Goal: Task Accomplishment & Management: Complete application form

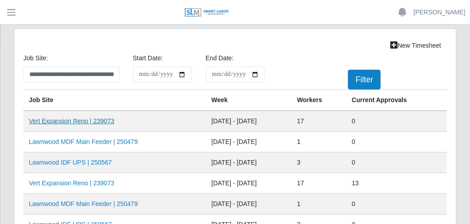
click at [92, 120] on link "Vert Expansion Reno | 239073" at bounding box center [72, 121] width 86 height 7
click at [97, 180] on link "Vert Expansion Reno | 239073" at bounding box center [72, 183] width 86 height 7
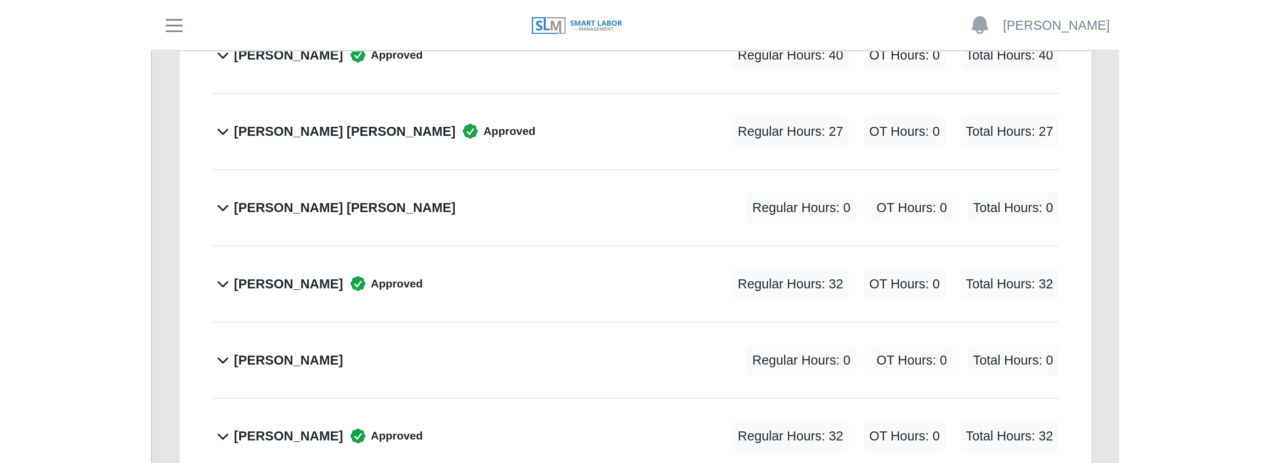
scroll to position [350, 0]
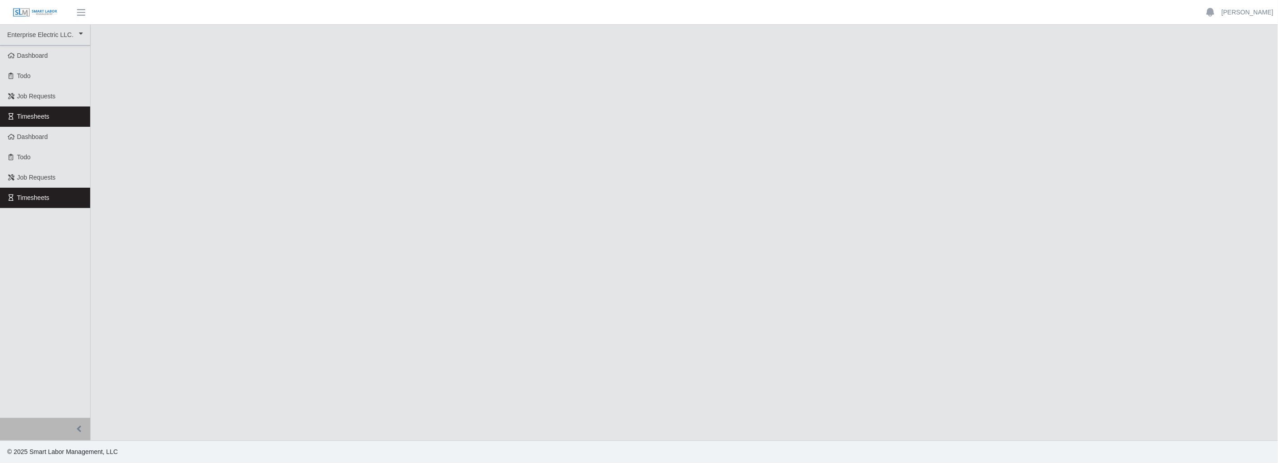
select select
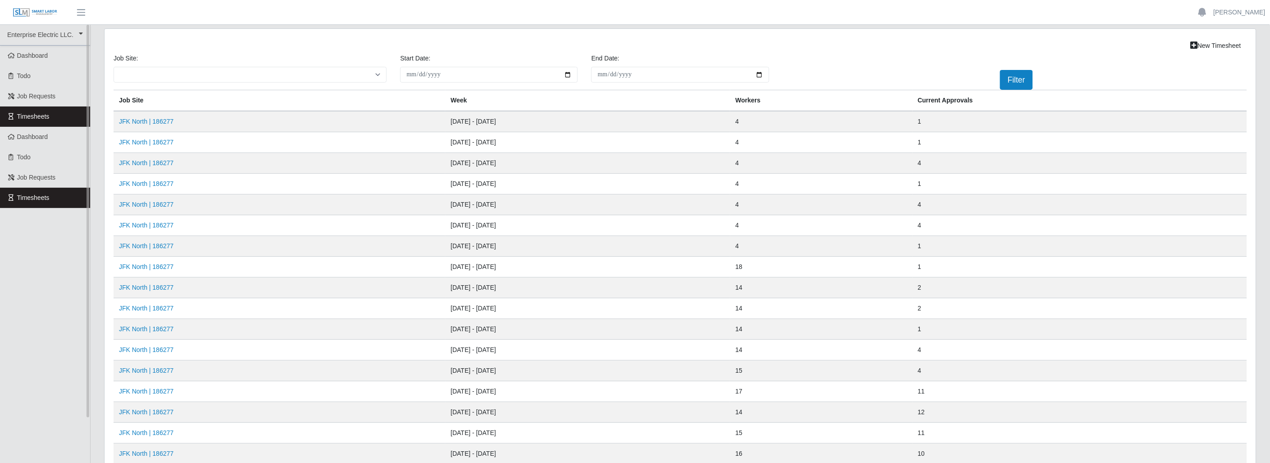
click at [80, 111] on link "Timesheets" at bounding box center [45, 116] width 90 height 20
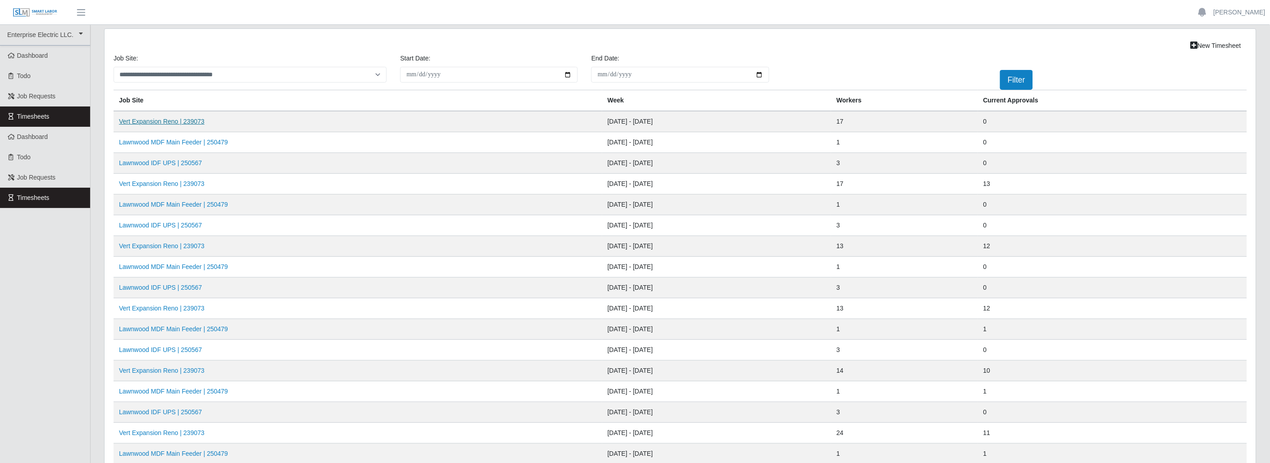
click at [173, 122] on link "Vert Expansion Reno | 239073" at bounding box center [162, 121] width 86 height 7
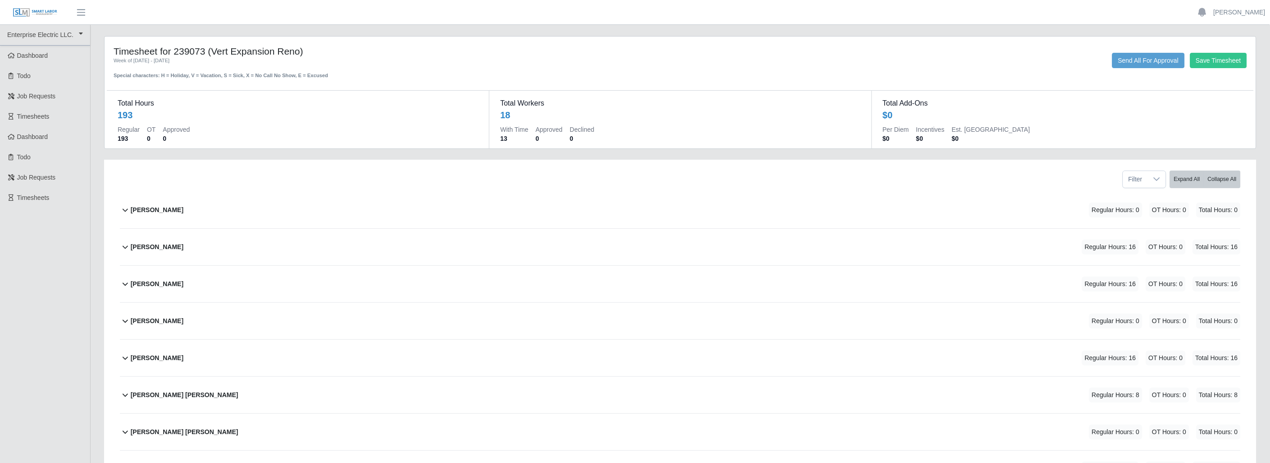
click at [124, 318] on icon at bounding box center [125, 320] width 11 height 11
click at [1216, 351] on button "Add Code" at bounding box center [1225, 356] width 33 height 13
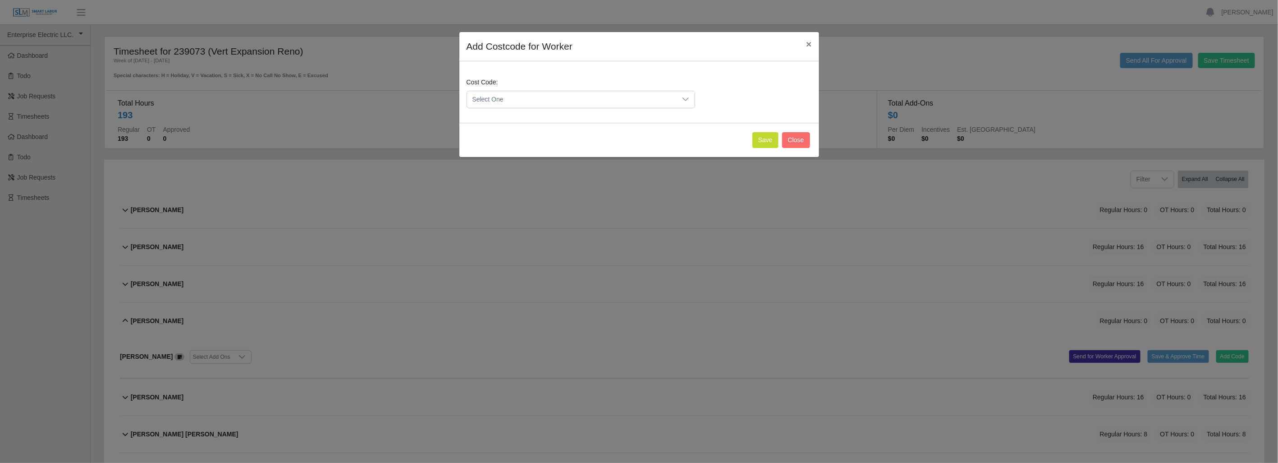
click at [679, 96] on div at bounding box center [686, 99] width 18 height 17
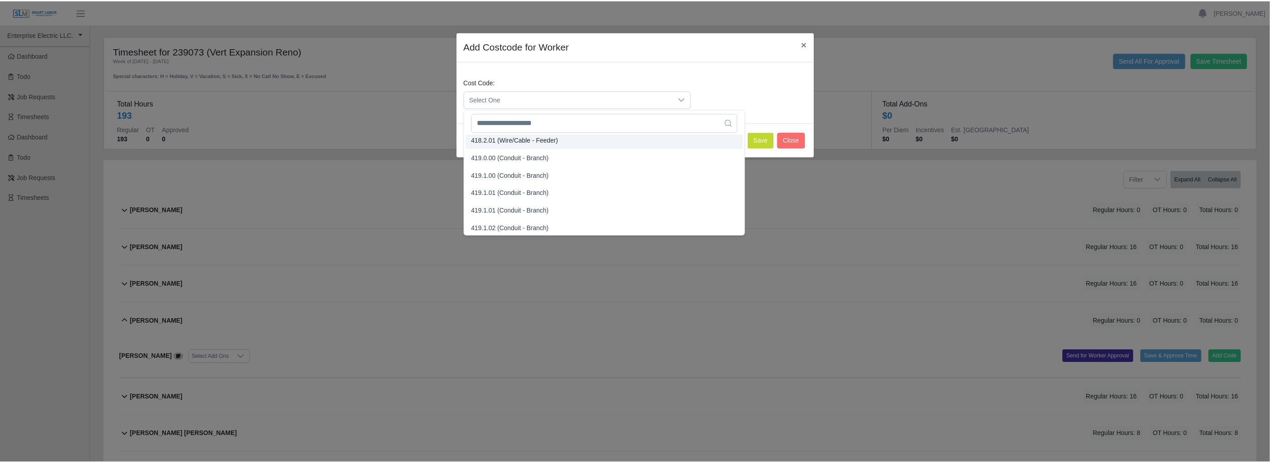
scroll to position [493, 0]
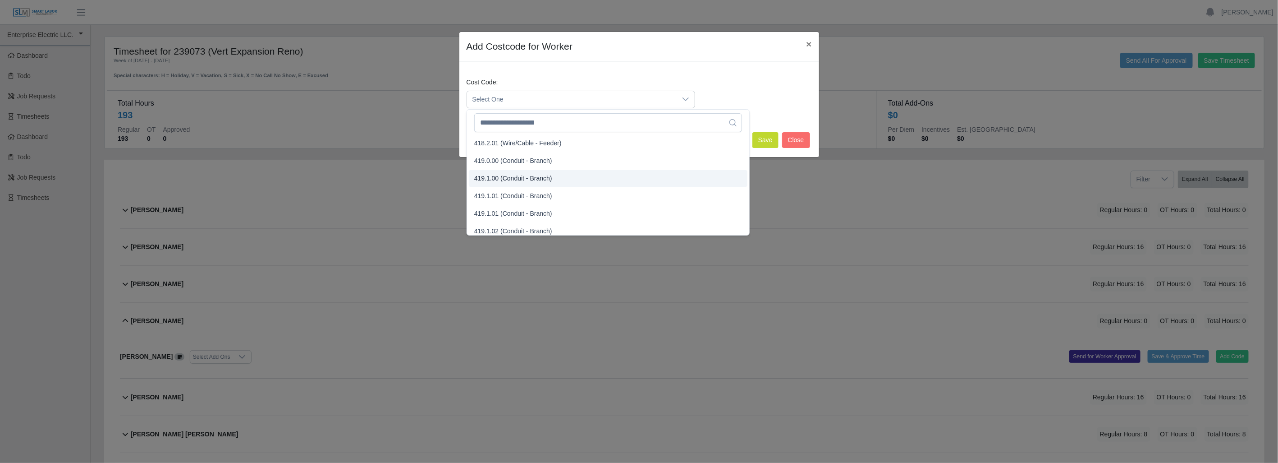
click at [497, 178] on span "419.1.00 (Conduit - Branch)" at bounding box center [513, 178] width 78 height 9
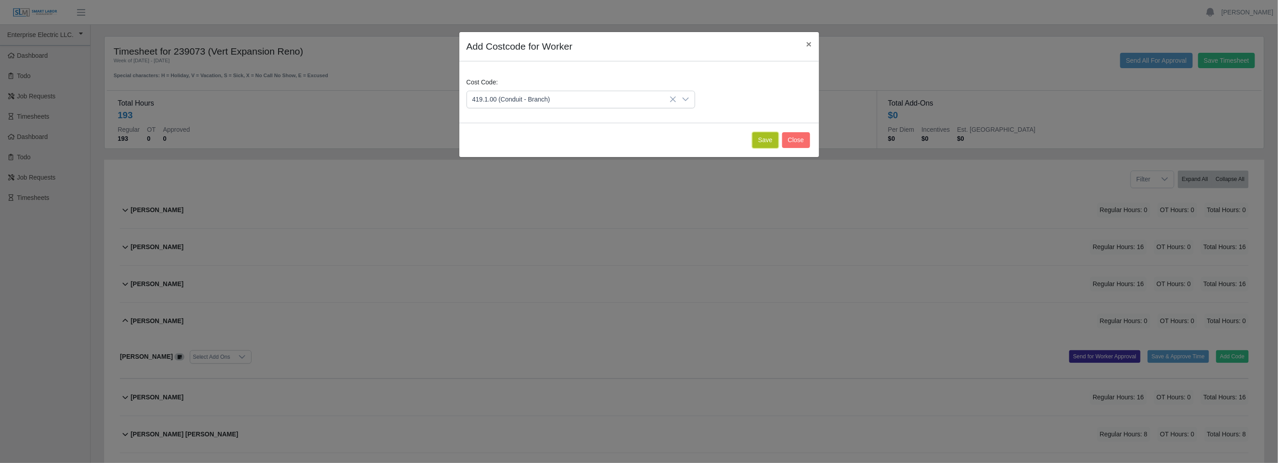
click at [764, 139] on button "Save" at bounding box center [765, 140] width 26 height 16
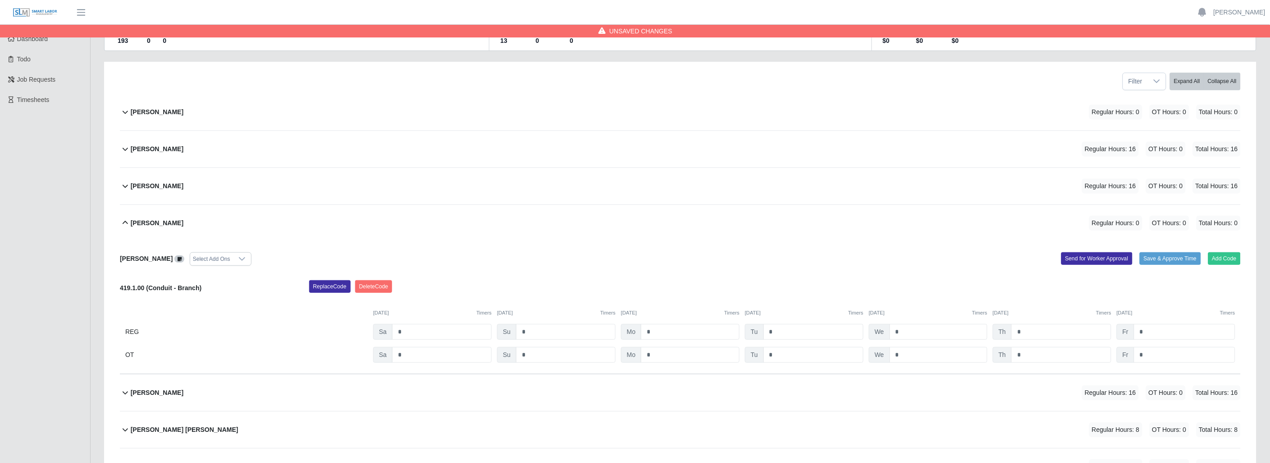
scroll to position [100, 0]
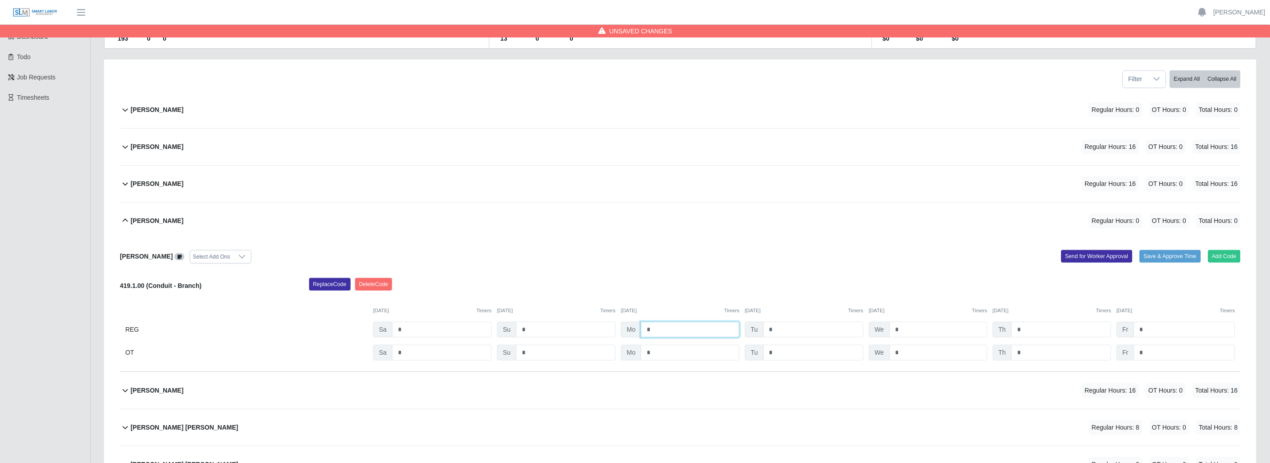
click at [668, 326] on input "*" at bounding box center [690, 329] width 99 height 16
type input "*"
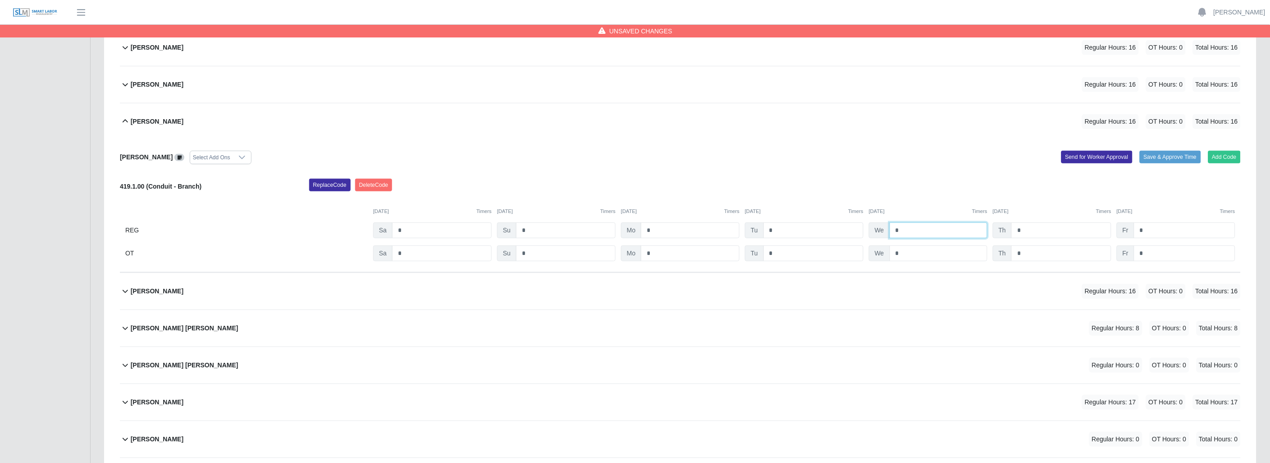
scroll to position [594, 0]
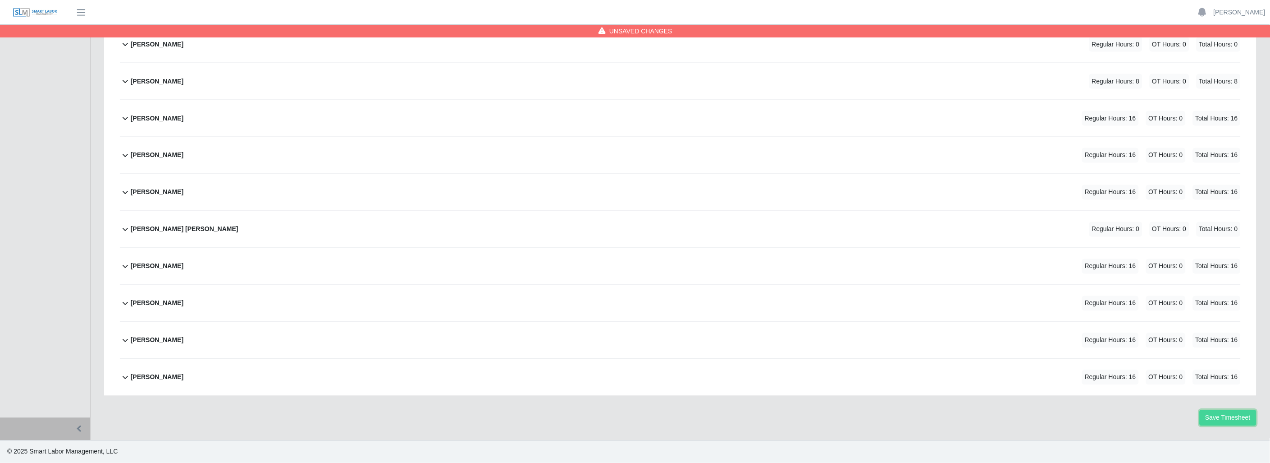
click at [1229, 418] on button "Save Timesheet" at bounding box center [1228, 418] width 57 height 16
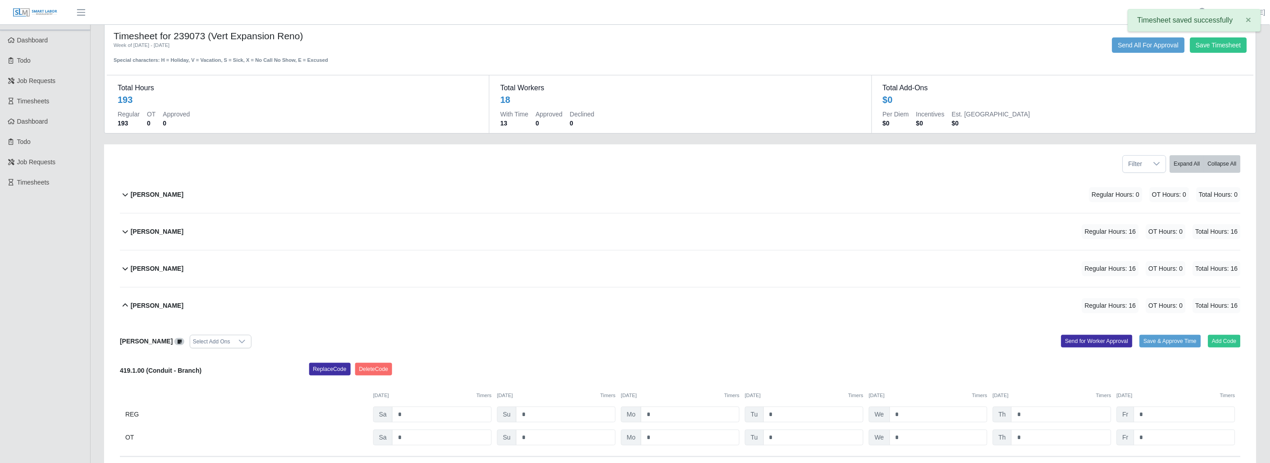
scroll to position [0, 0]
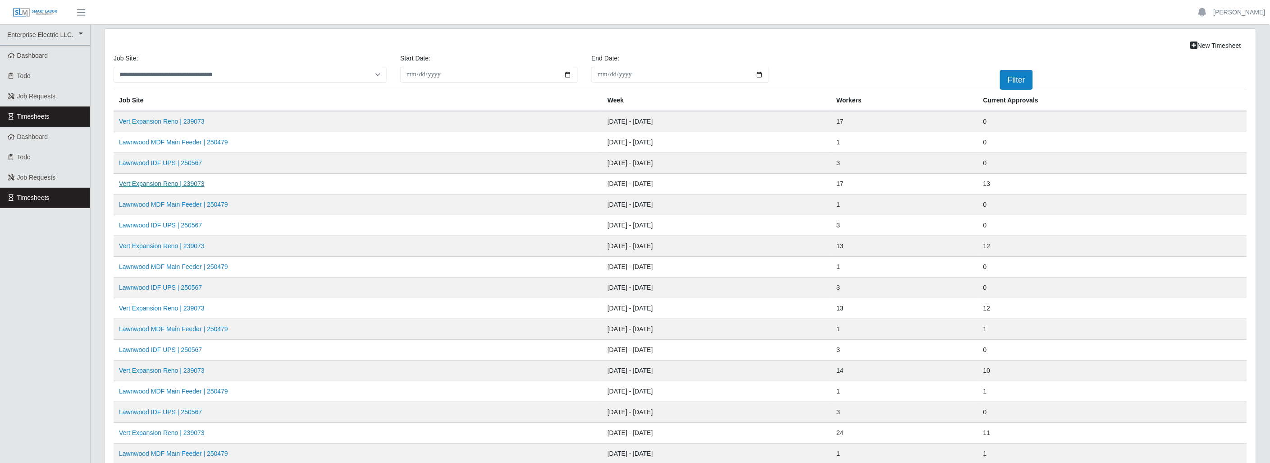
click at [168, 182] on link "Vert Expansion Reno | 239073" at bounding box center [162, 183] width 86 height 7
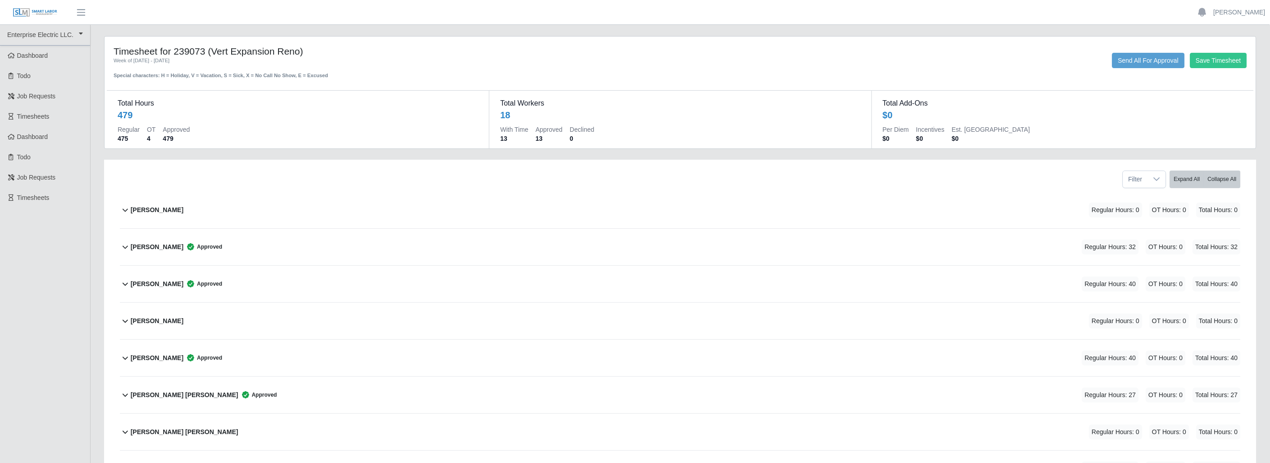
click at [128, 316] on icon at bounding box center [125, 320] width 11 height 11
click at [1220, 355] on button "Add Code" at bounding box center [1225, 356] width 33 height 13
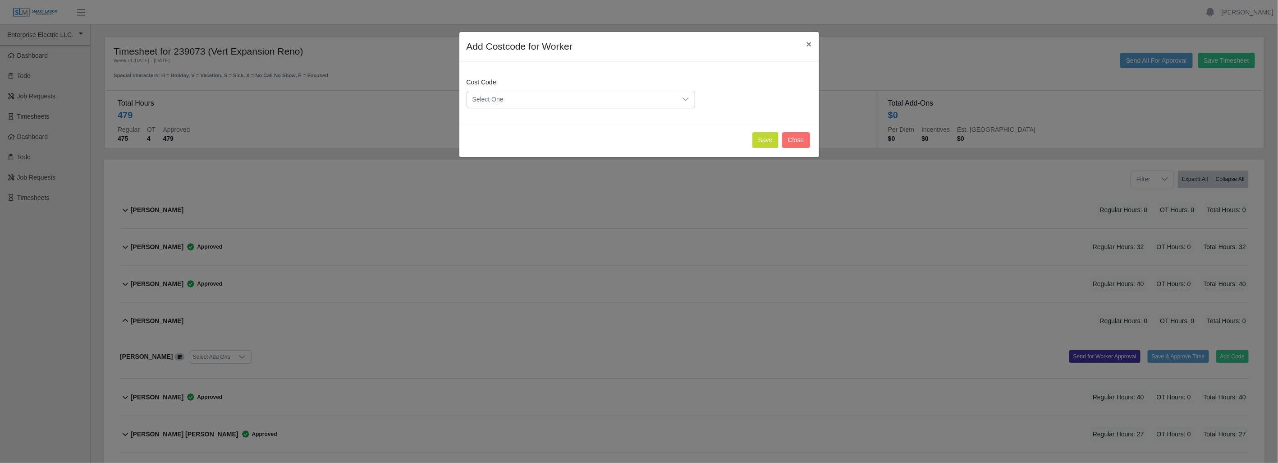
click at [687, 101] on icon at bounding box center [685, 99] width 7 height 7
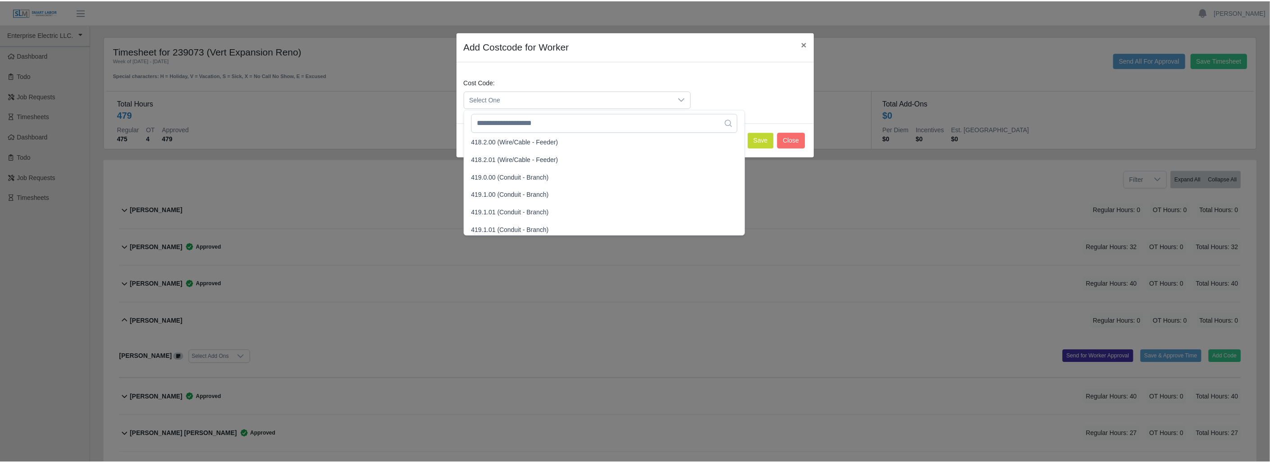
scroll to position [501, 0]
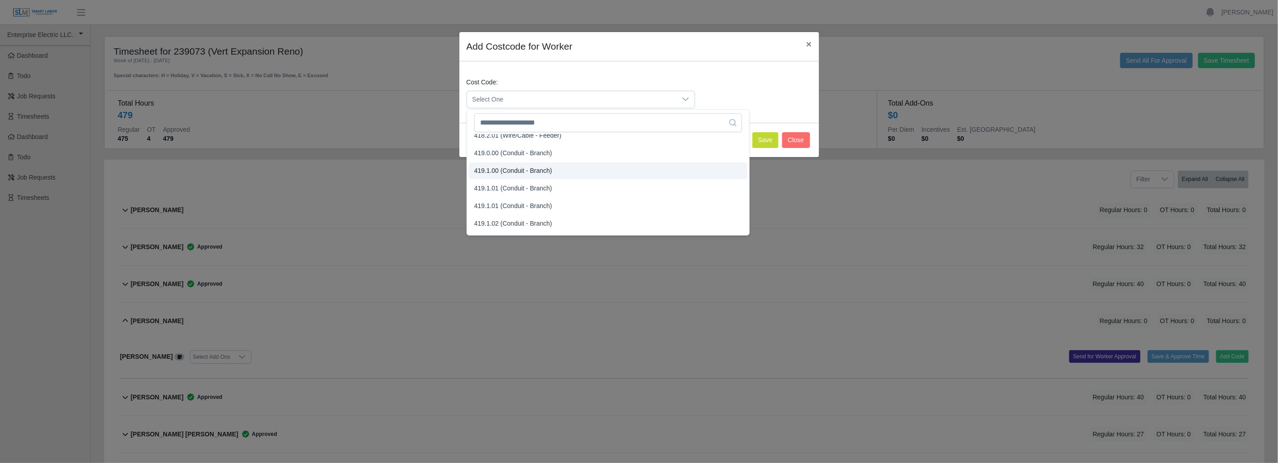
click at [526, 167] on span "419.1.00 (Conduit - Branch)" at bounding box center [513, 170] width 78 height 9
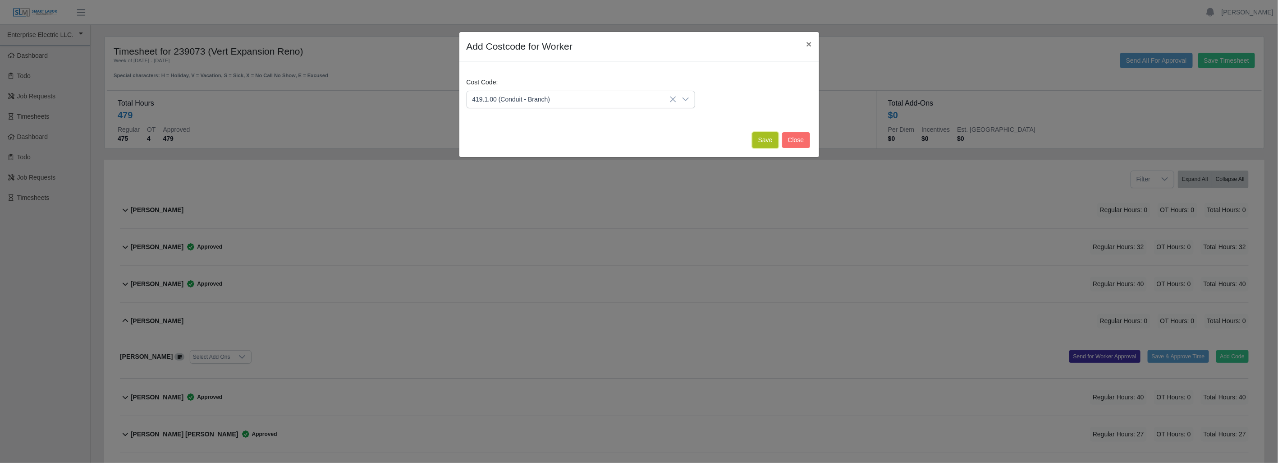
click at [767, 137] on button "Save" at bounding box center [765, 140] width 26 height 16
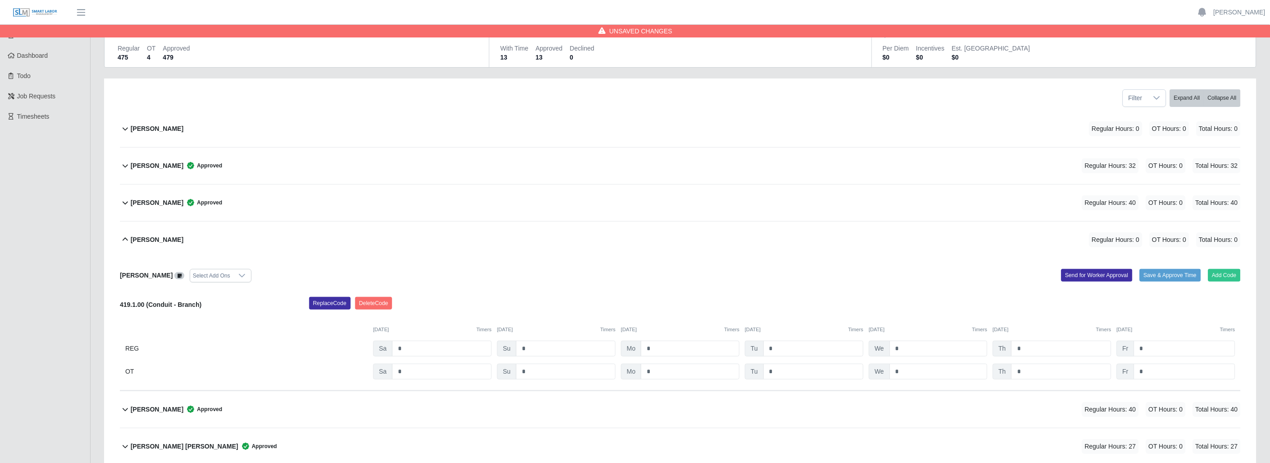
scroll to position [100, 0]
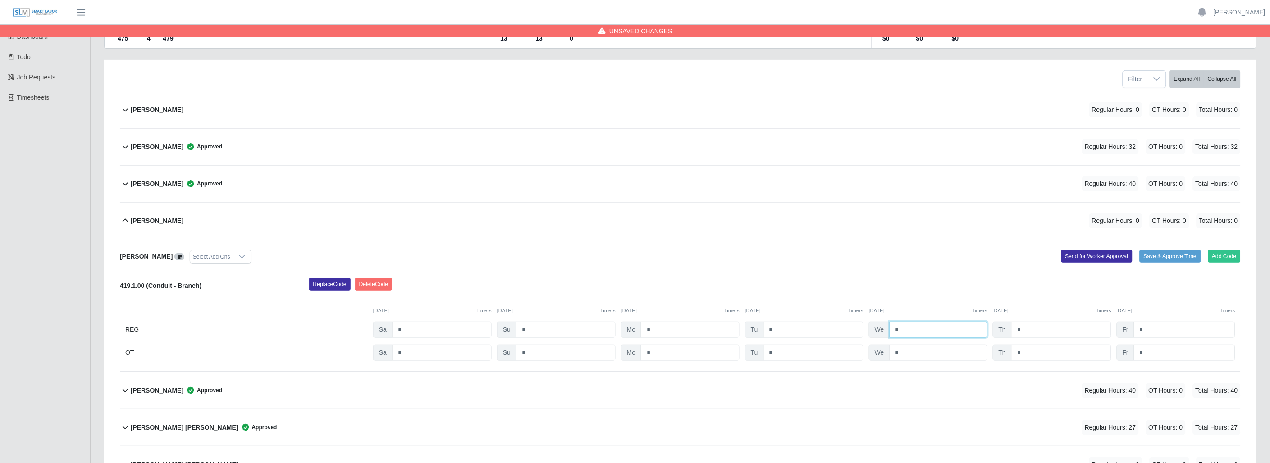
click at [905, 326] on input "*" at bounding box center [939, 329] width 98 height 16
type input "*"
click at [1036, 357] on input "*" at bounding box center [1062, 352] width 100 height 16
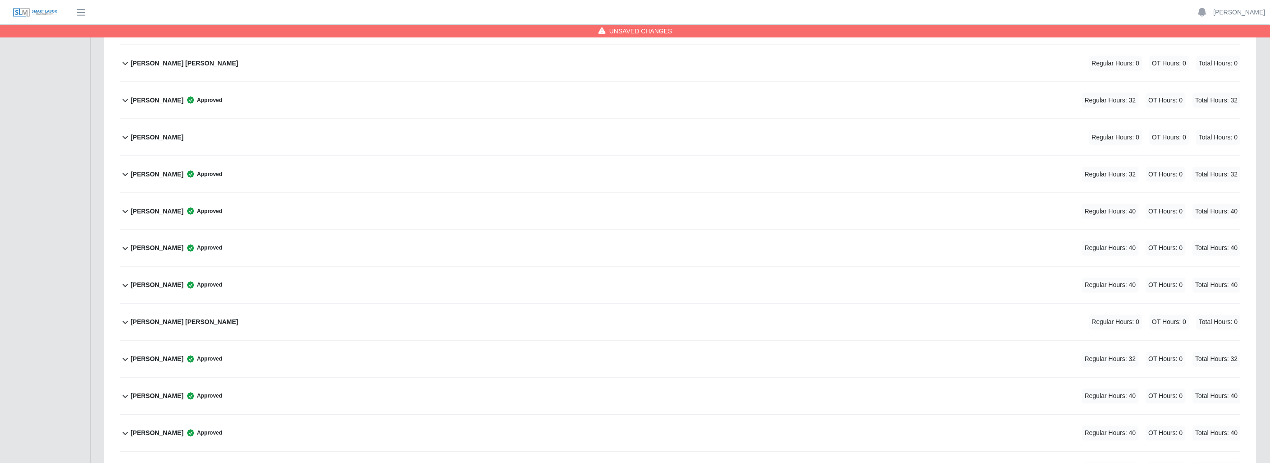
scroll to position [594, 0]
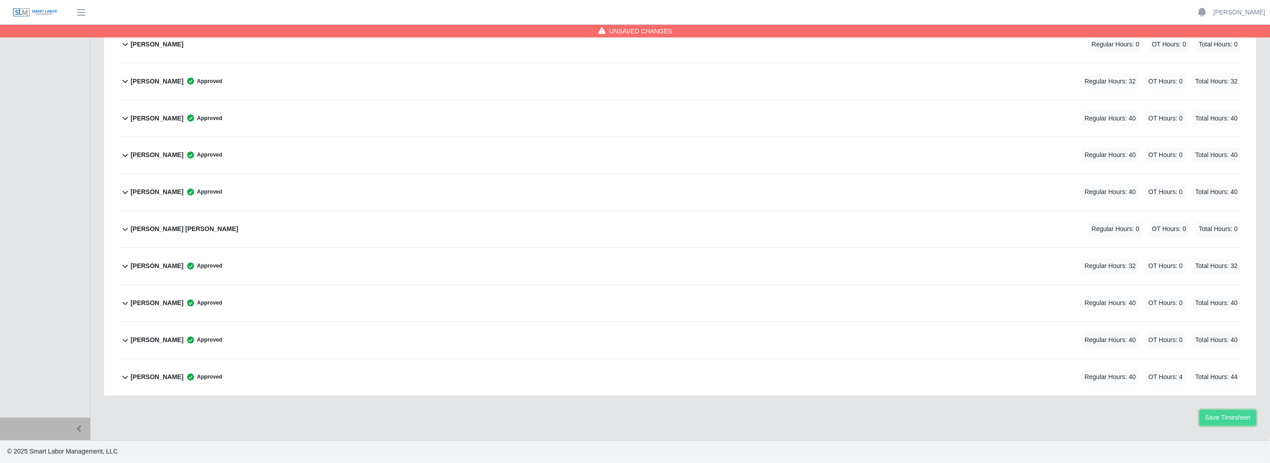
click at [1218, 415] on button "Save Timesheet" at bounding box center [1228, 418] width 57 height 16
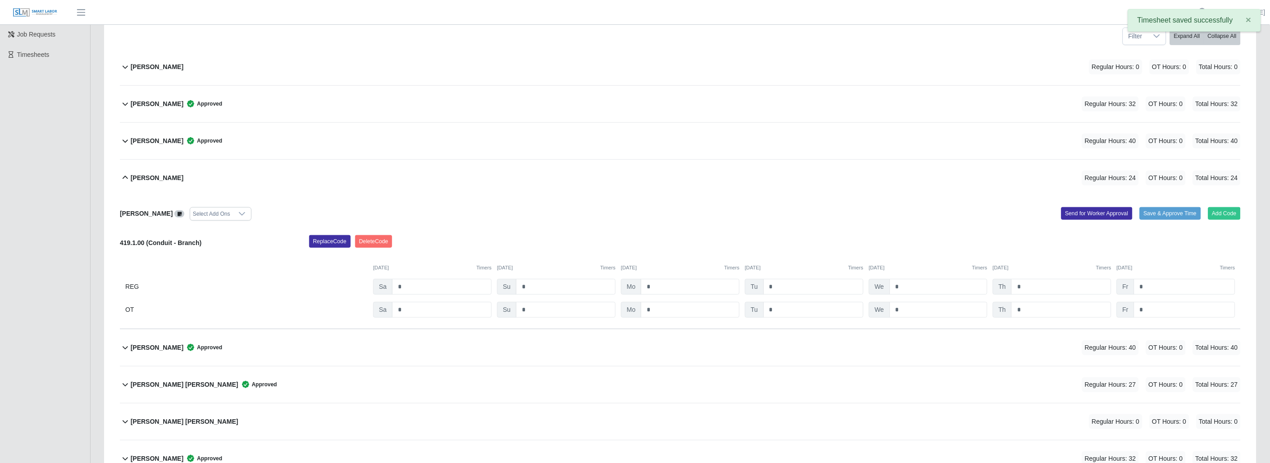
scroll to position [0, 0]
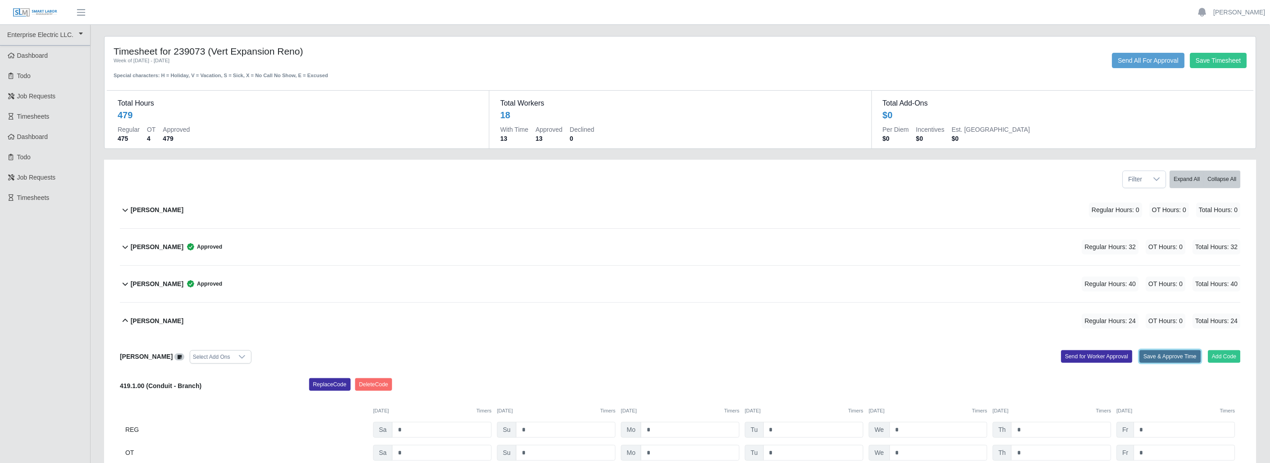
click at [1159, 354] on button "Save & Approve Time" at bounding box center [1170, 356] width 61 height 13
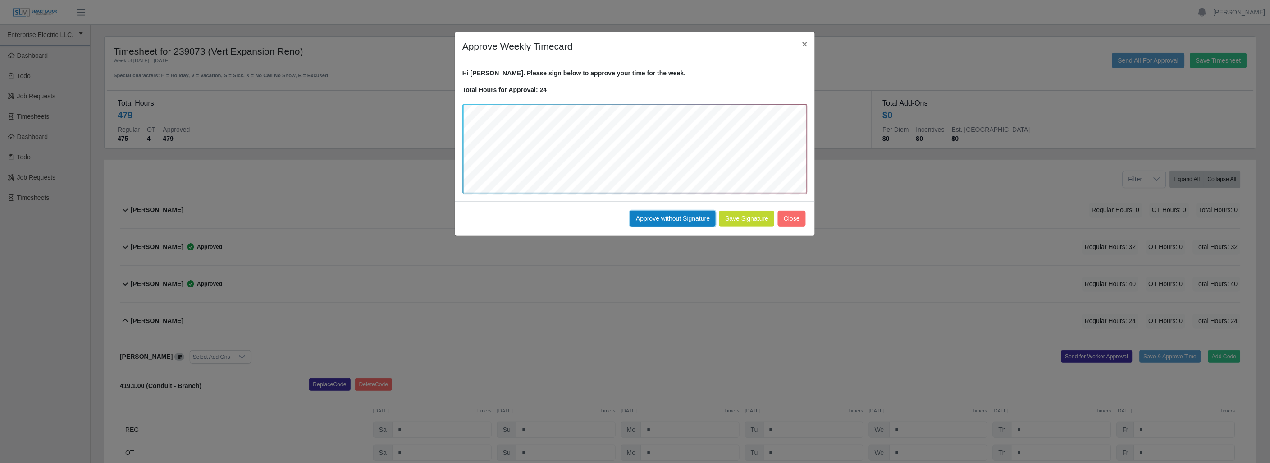
click at [685, 214] on button "Approve without Signature" at bounding box center [673, 219] width 86 height 16
